Goal: Task Accomplishment & Management: Complete application form

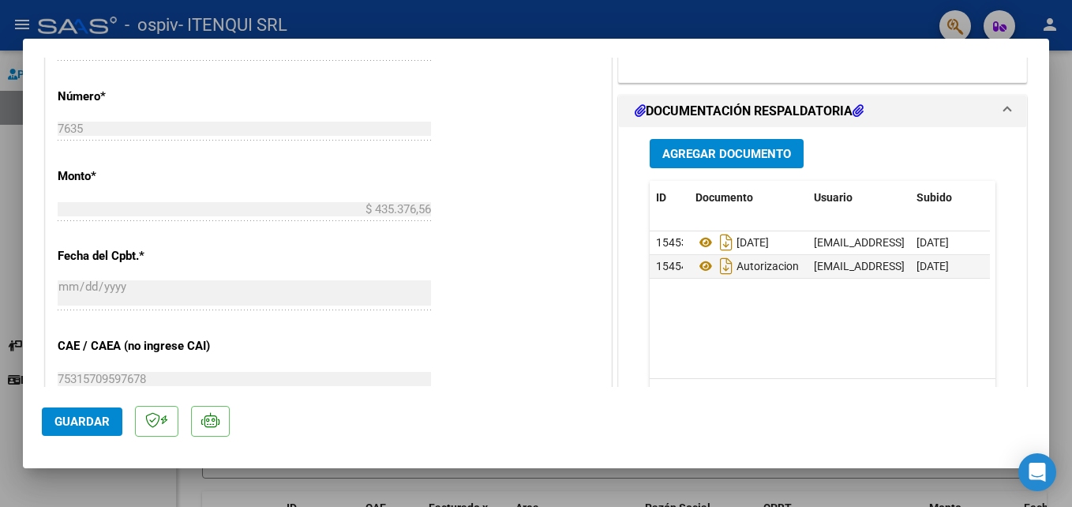
scroll to position [708, 0]
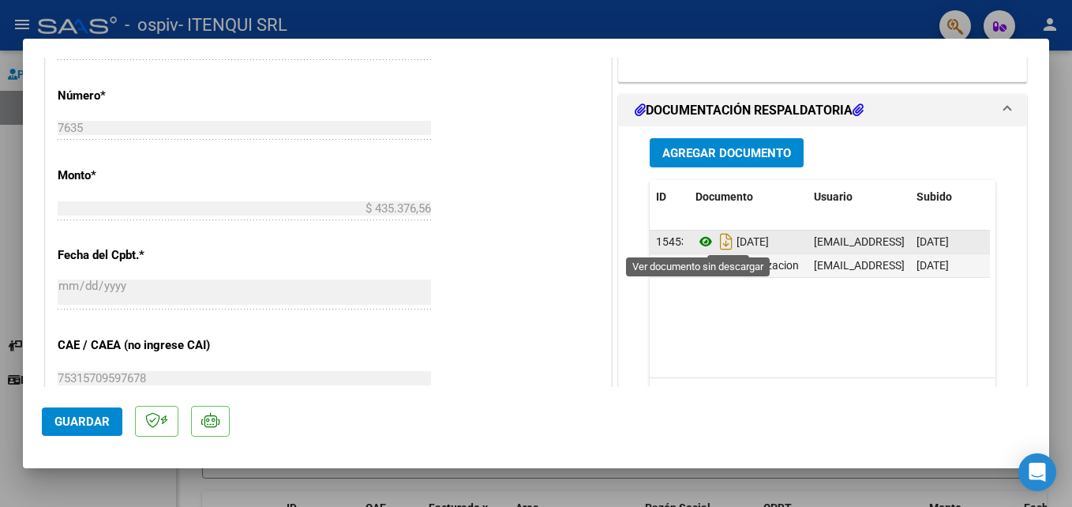
click at [698, 241] on icon at bounding box center [706, 241] width 21 height 19
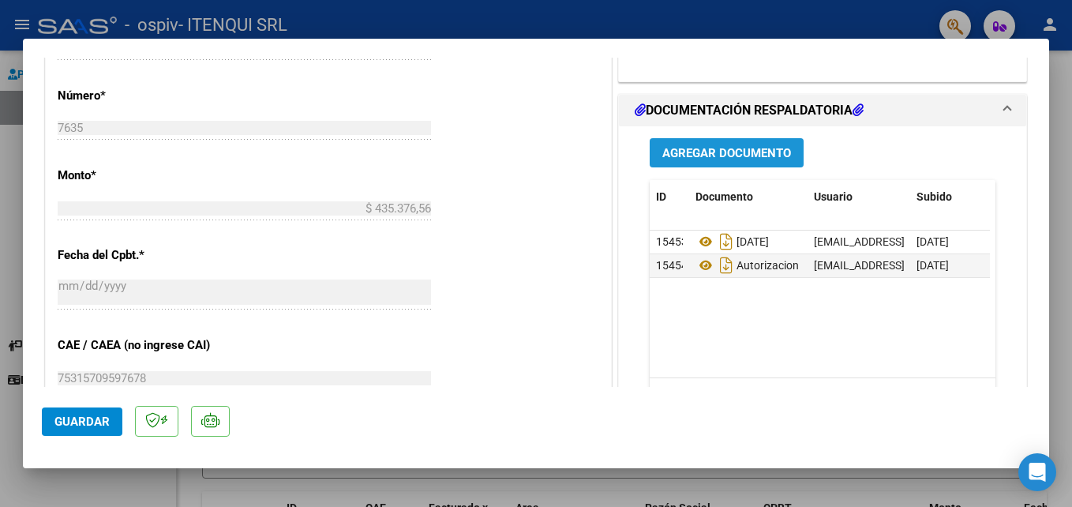
click at [724, 152] on span "Agregar Documento" at bounding box center [727, 153] width 129 height 14
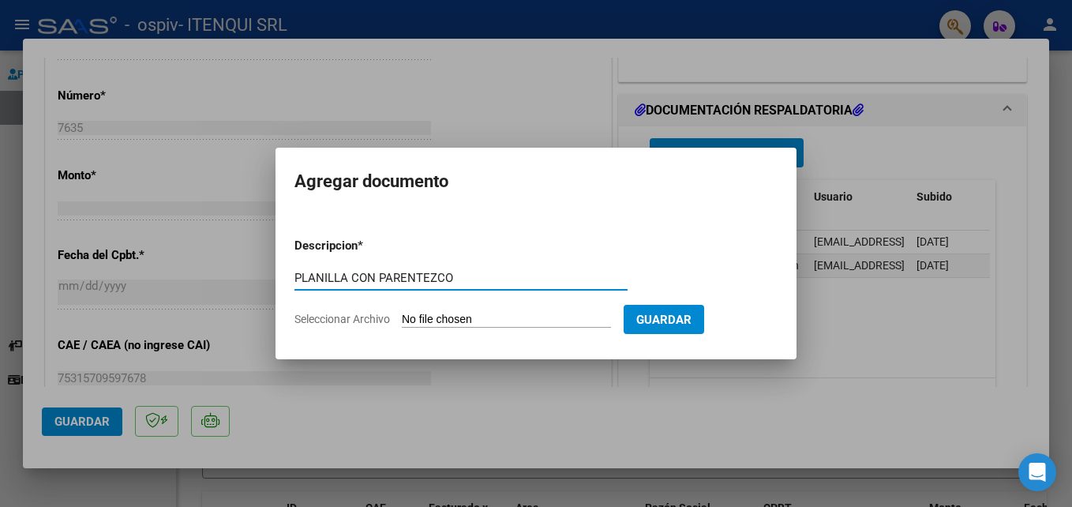
type input "PLANILLA CON PARENTEZCO"
click at [471, 318] on input "Seleccionar Archivo" at bounding box center [506, 320] width 209 height 15
type input "C:\fakepath\CamScanner [DATE] 10.15.pdf"
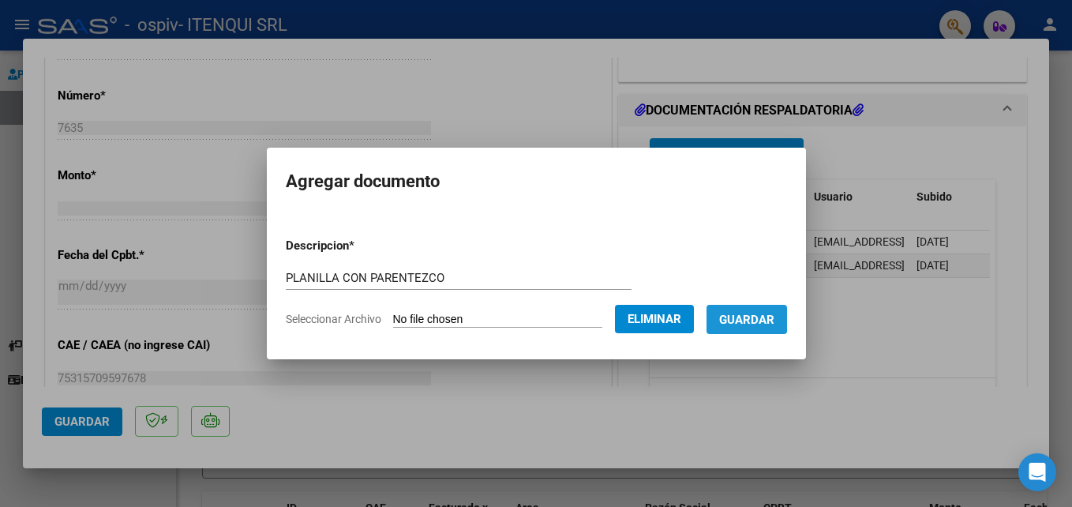
click at [746, 318] on span "Guardar" at bounding box center [746, 320] width 55 height 14
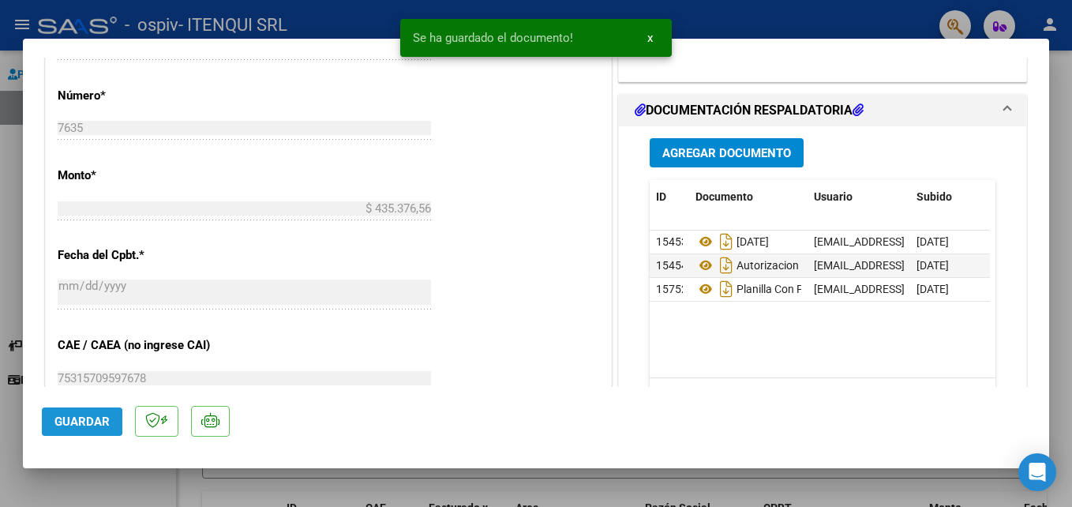
click at [62, 422] on span "Guardar" at bounding box center [81, 422] width 55 height 14
click at [121, 487] on div at bounding box center [536, 253] width 1072 height 507
type input "$ 0,00"
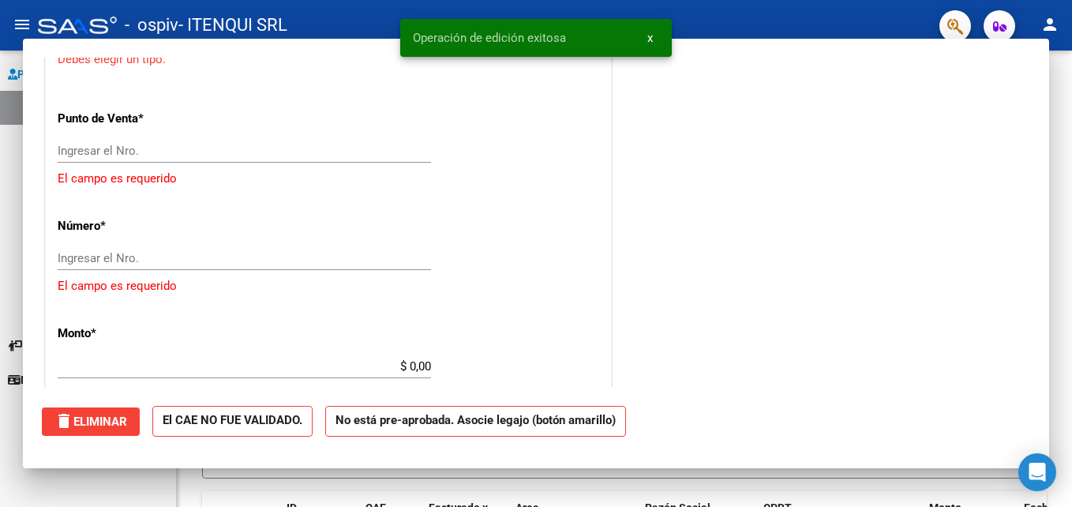
scroll to position [810, 0]
